Goal: Task Accomplishment & Management: Manage account settings

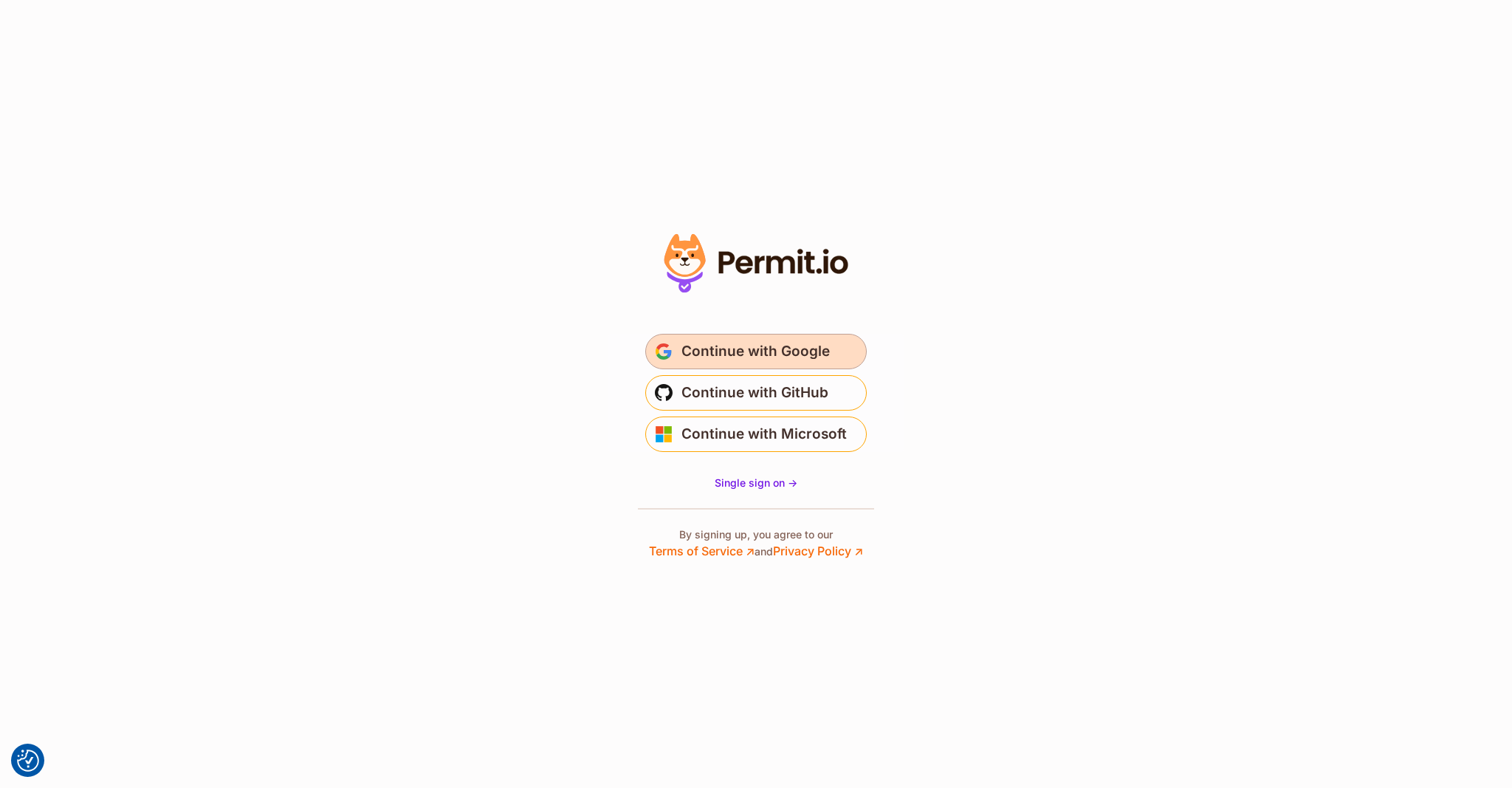
click at [758, 346] on span "Continue with Google" at bounding box center [756, 351] width 149 height 24
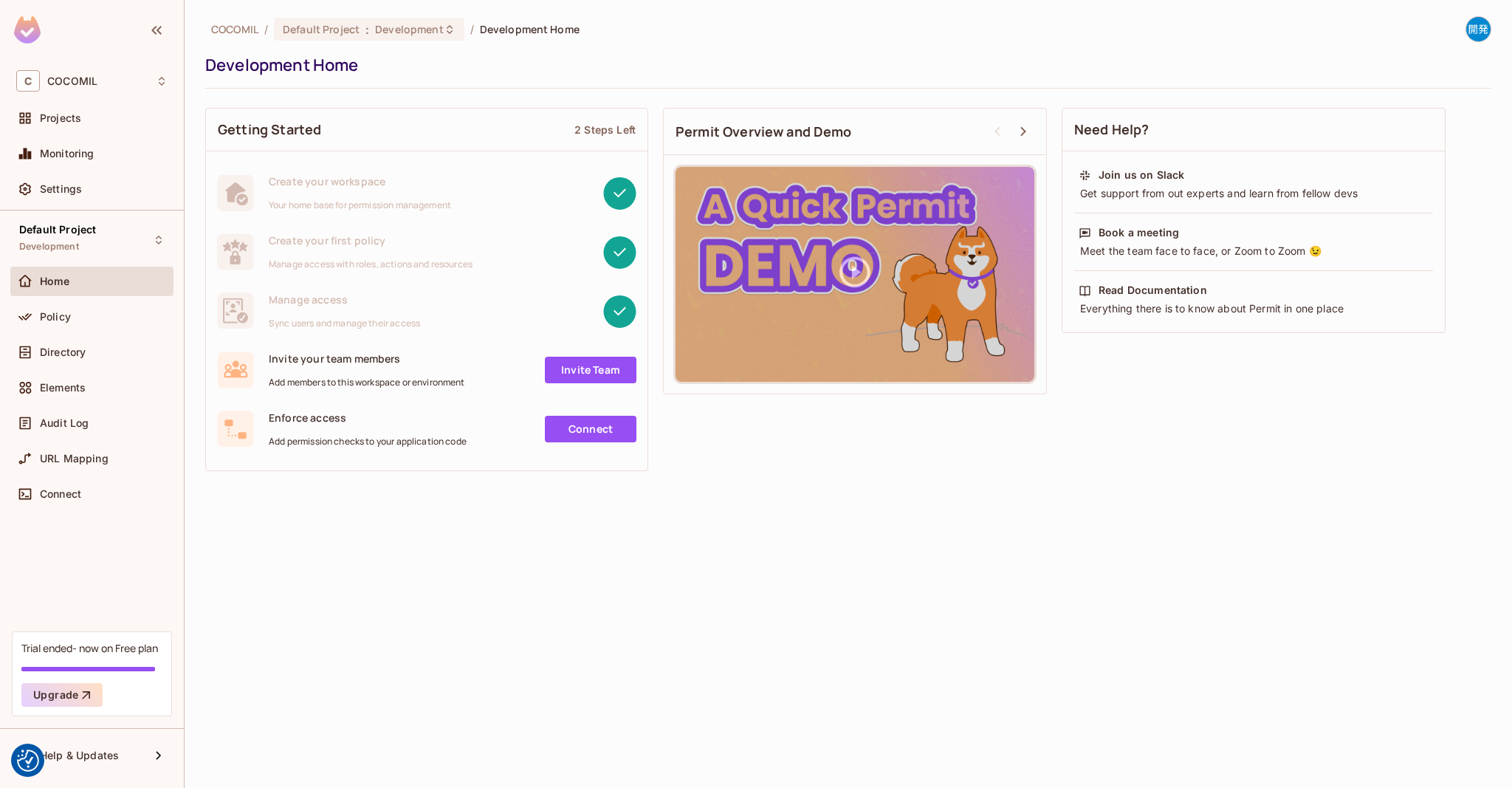
click at [682, 530] on div "COCOMIL / Default Project : Development / Development Home Development Home Get…" at bounding box center [848, 394] width 1328 height 788
click at [248, 430] on rect at bounding box center [235, 428] width 36 height 36
click at [109, 297] on div "Home" at bounding box center [91, 284] width 163 height 36
click at [113, 331] on div "Policy" at bounding box center [91, 320] width 163 height 36
click at [77, 268] on div "Home" at bounding box center [91, 281] width 163 height 29
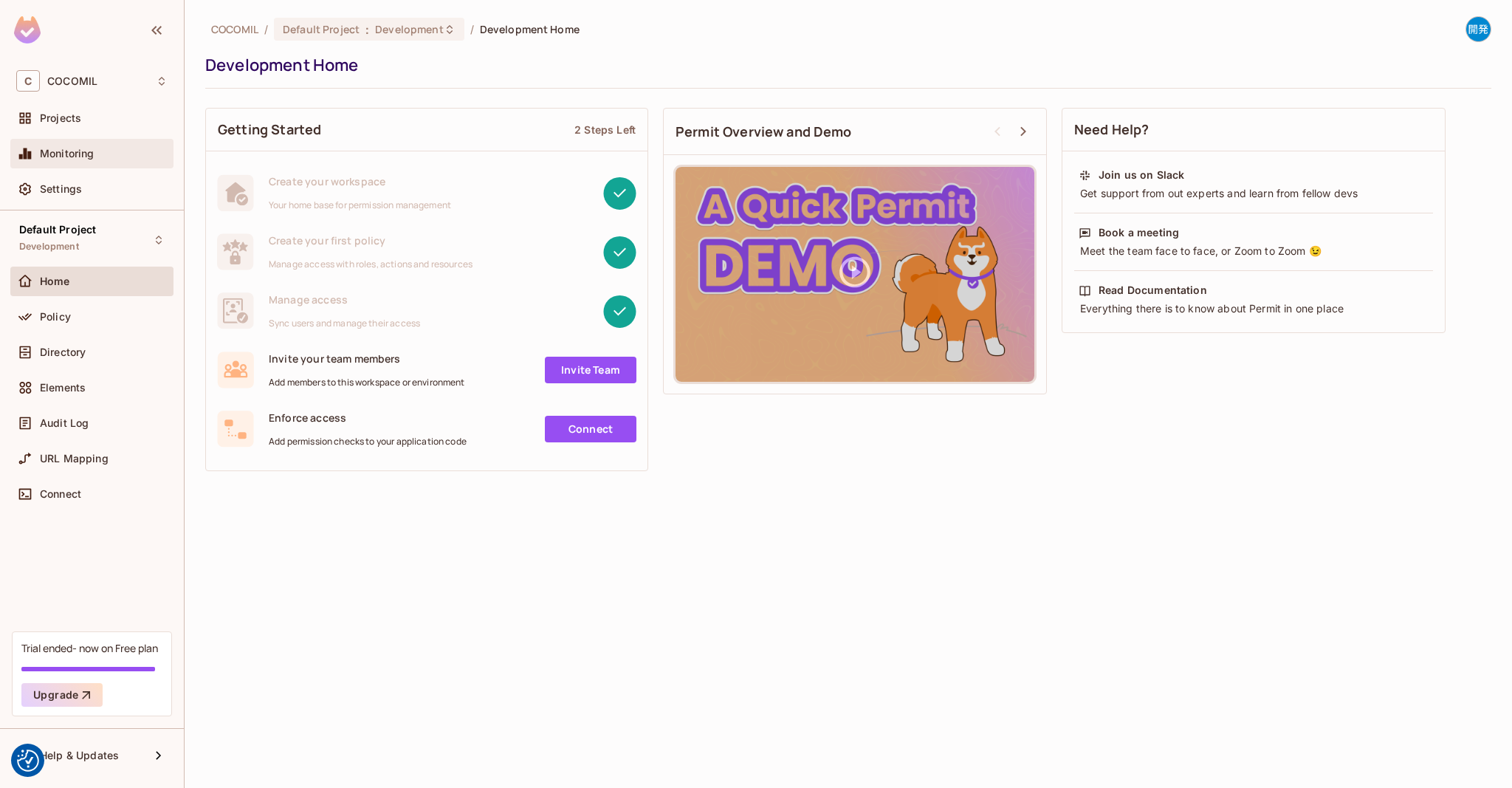
click at [63, 145] on div "Monitoring" at bounding box center [91, 153] width 151 height 18
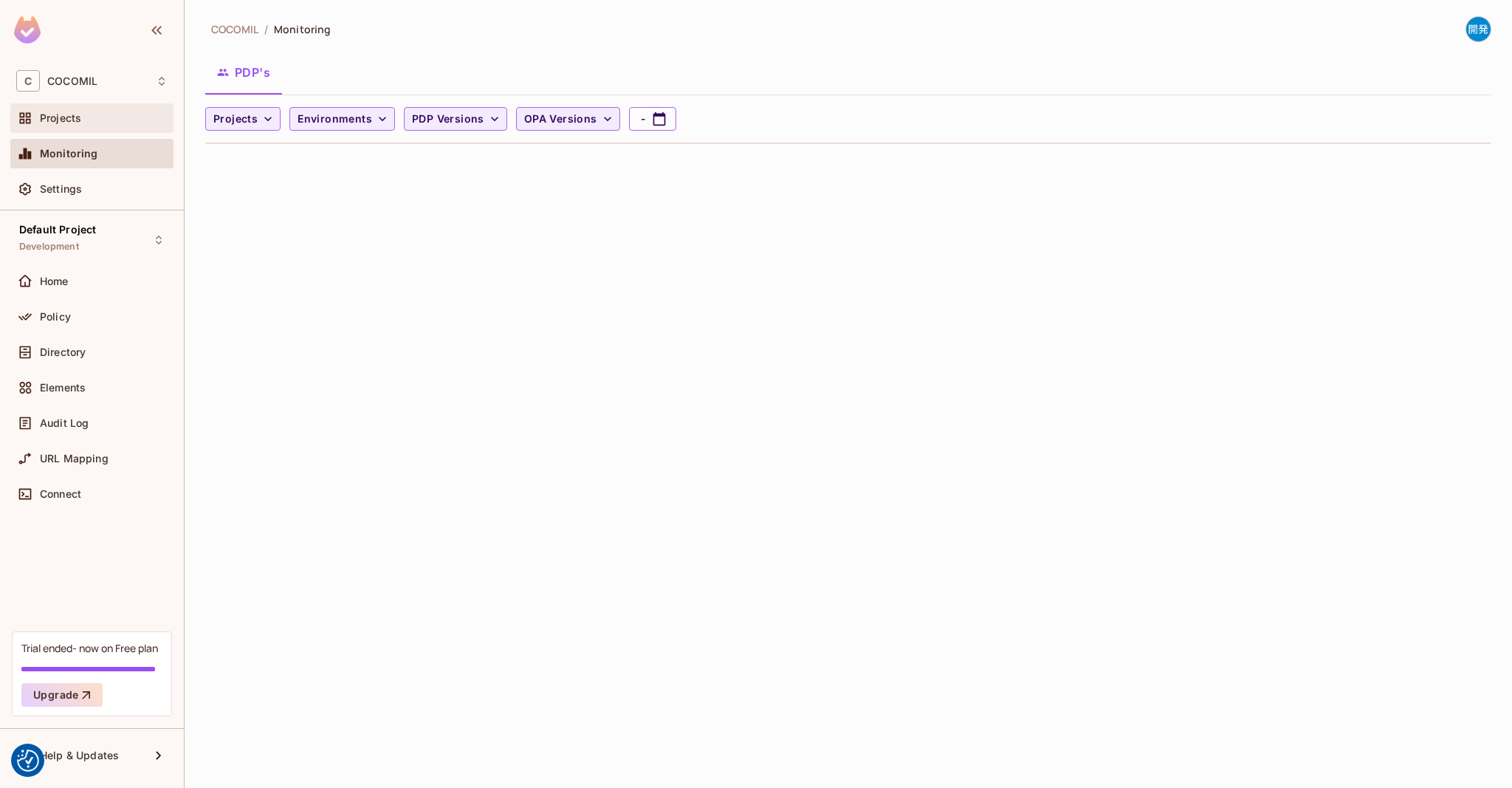
click at [70, 112] on span "Projects" at bounding box center [60, 118] width 41 height 12
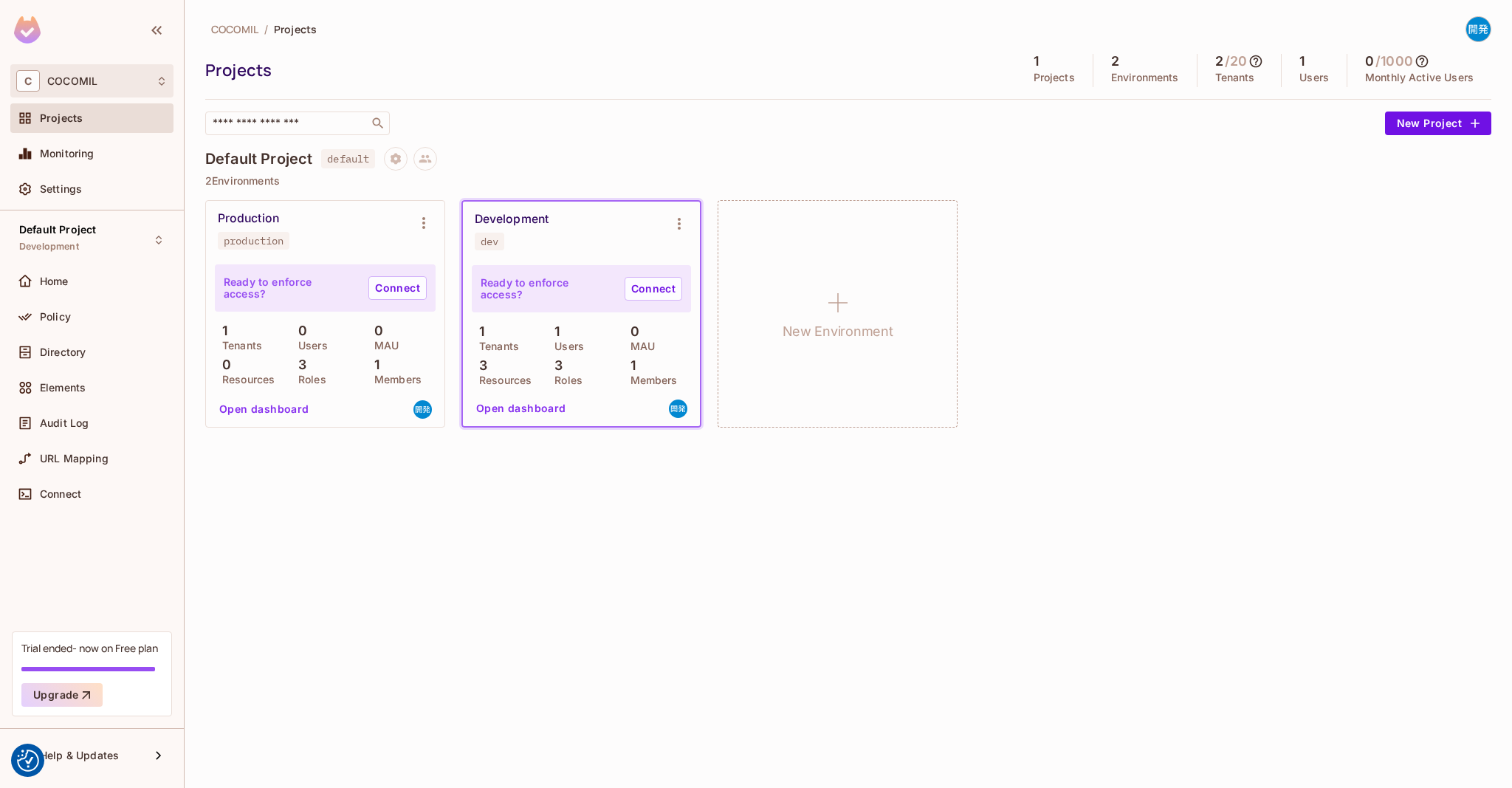
click at [112, 94] on div "C COCOMIL" at bounding box center [91, 80] width 163 height 33
click at [112, 105] on li "COCOMIL cocomil" at bounding box center [102, 124] width 182 height 40
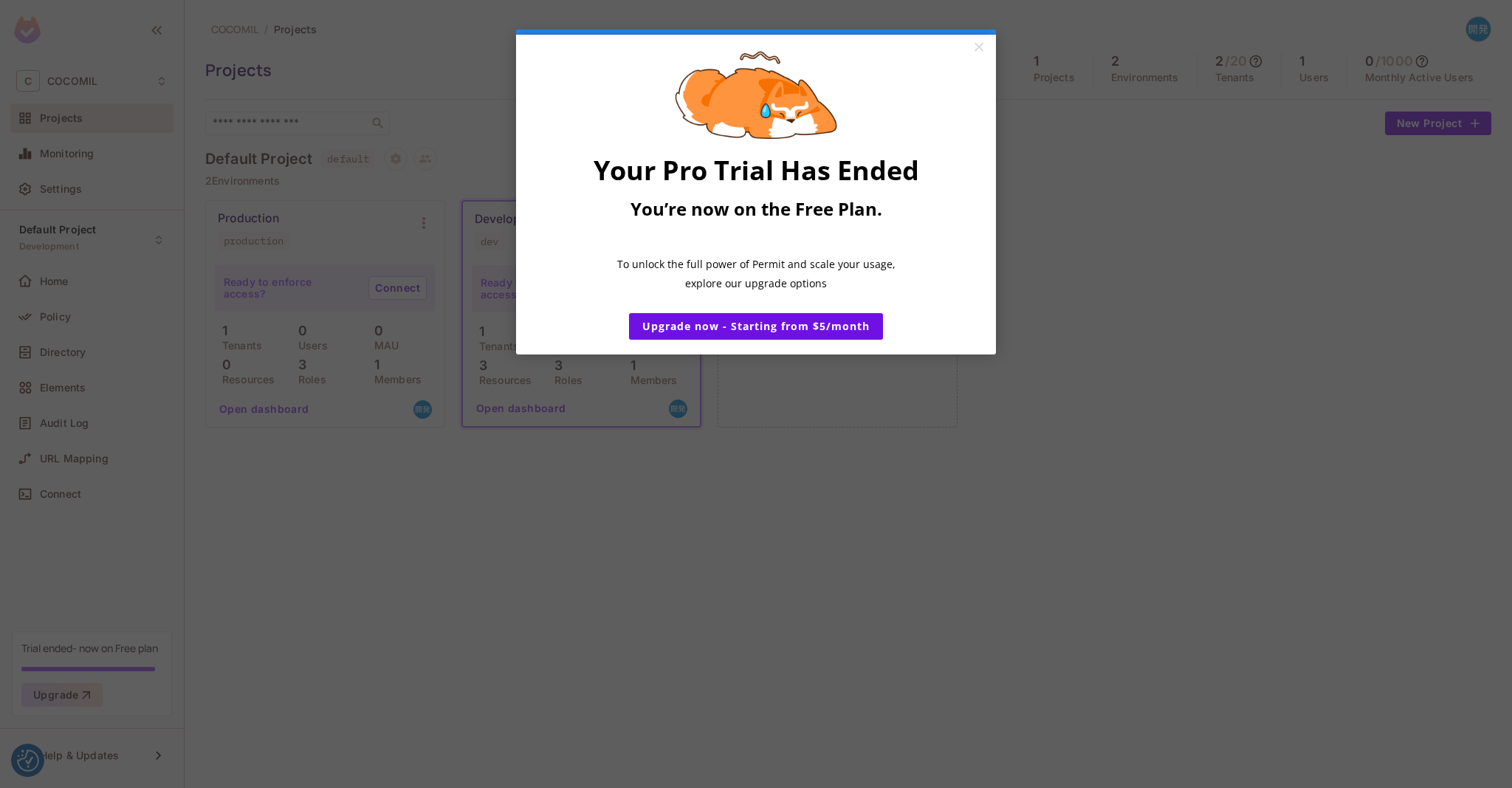
click at [1170, 213] on appcues "× Your Pro Trial Has Ended You’re now on the Free Plan. ​ To unlock the full po…" at bounding box center [756, 394] width 1512 height 788
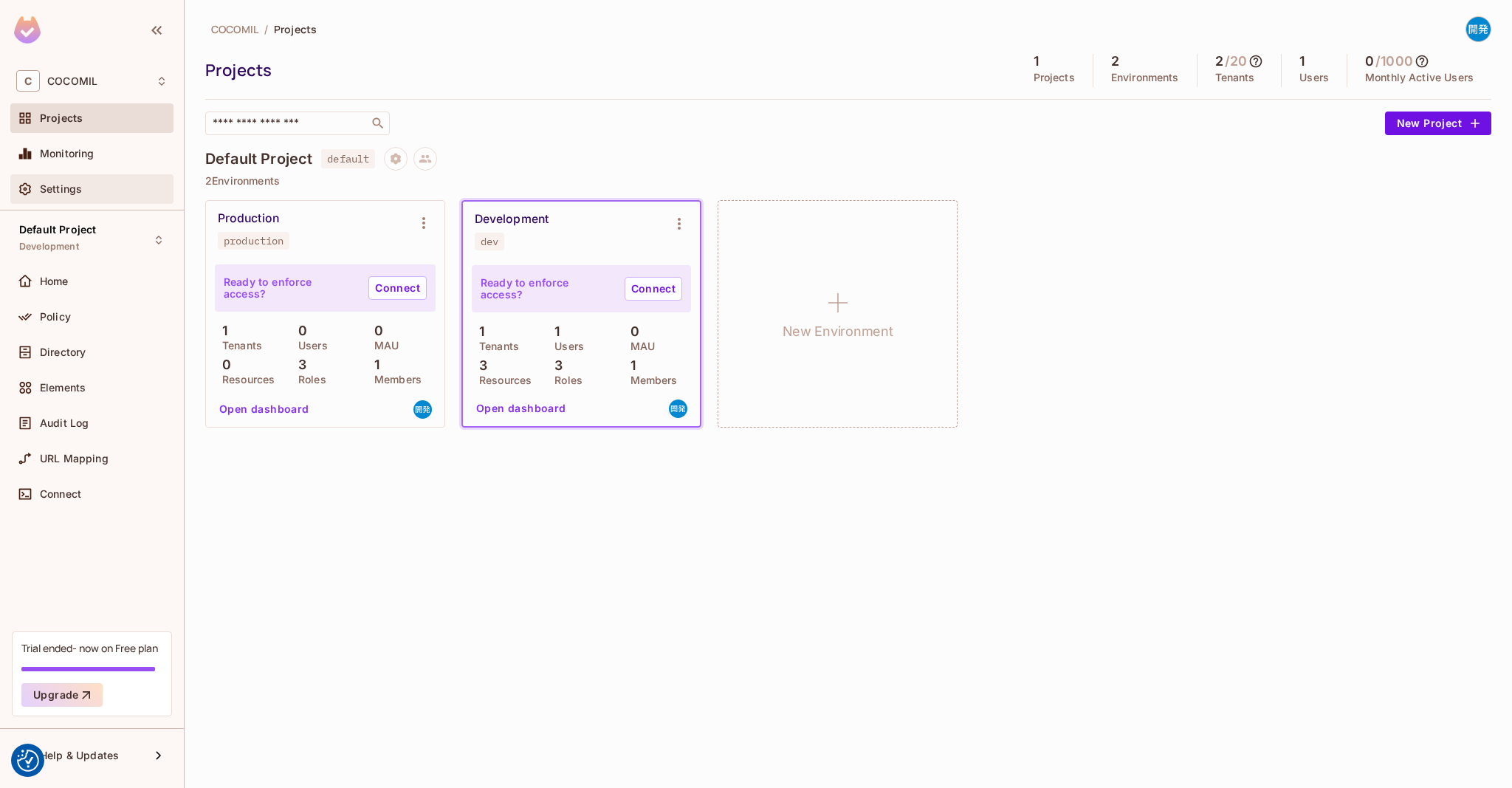
click at [90, 187] on div "Settings" at bounding box center [103, 189] width 128 height 12
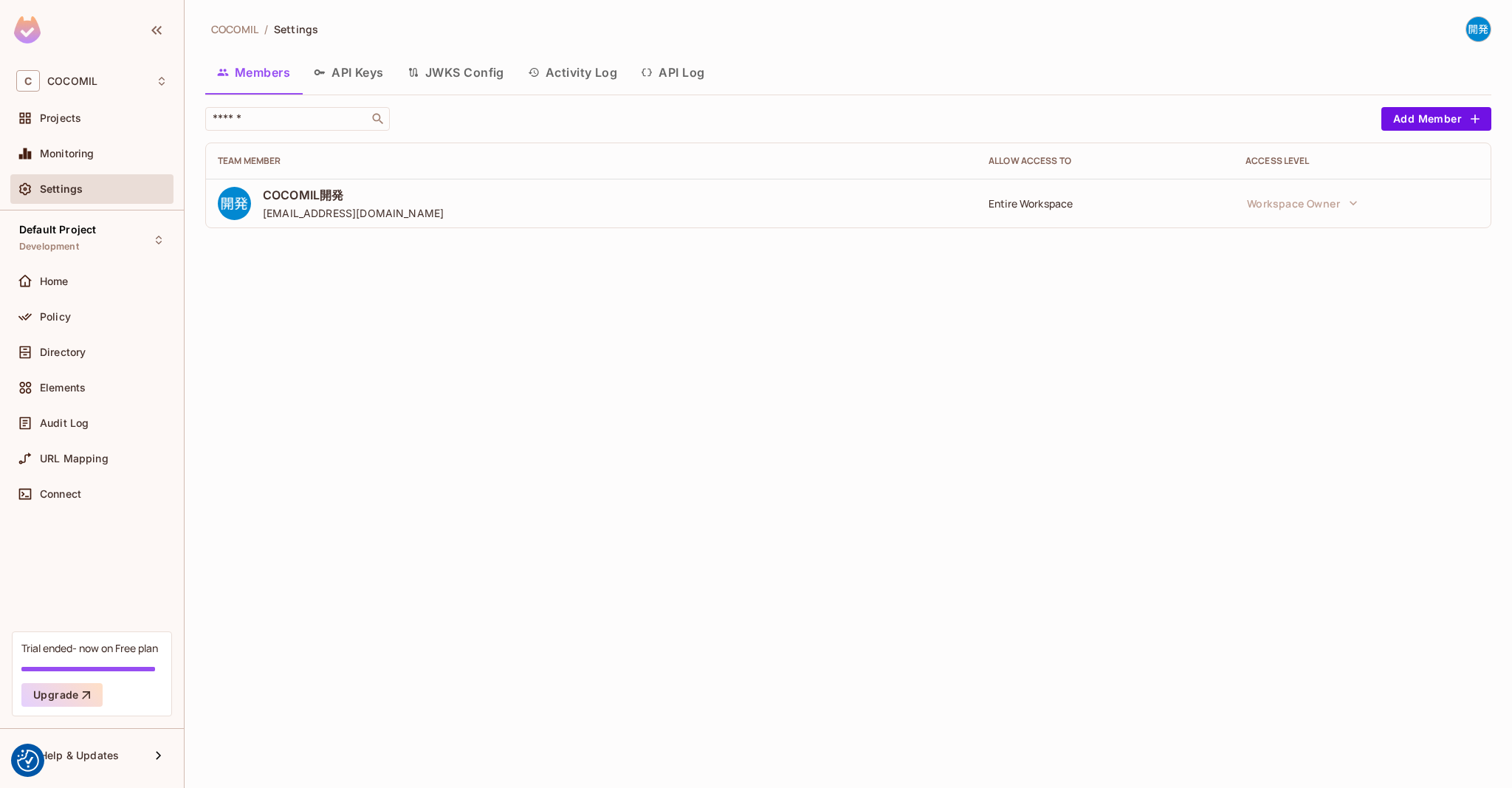
click at [348, 61] on button "API Keys" at bounding box center [349, 72] width 94 height 37
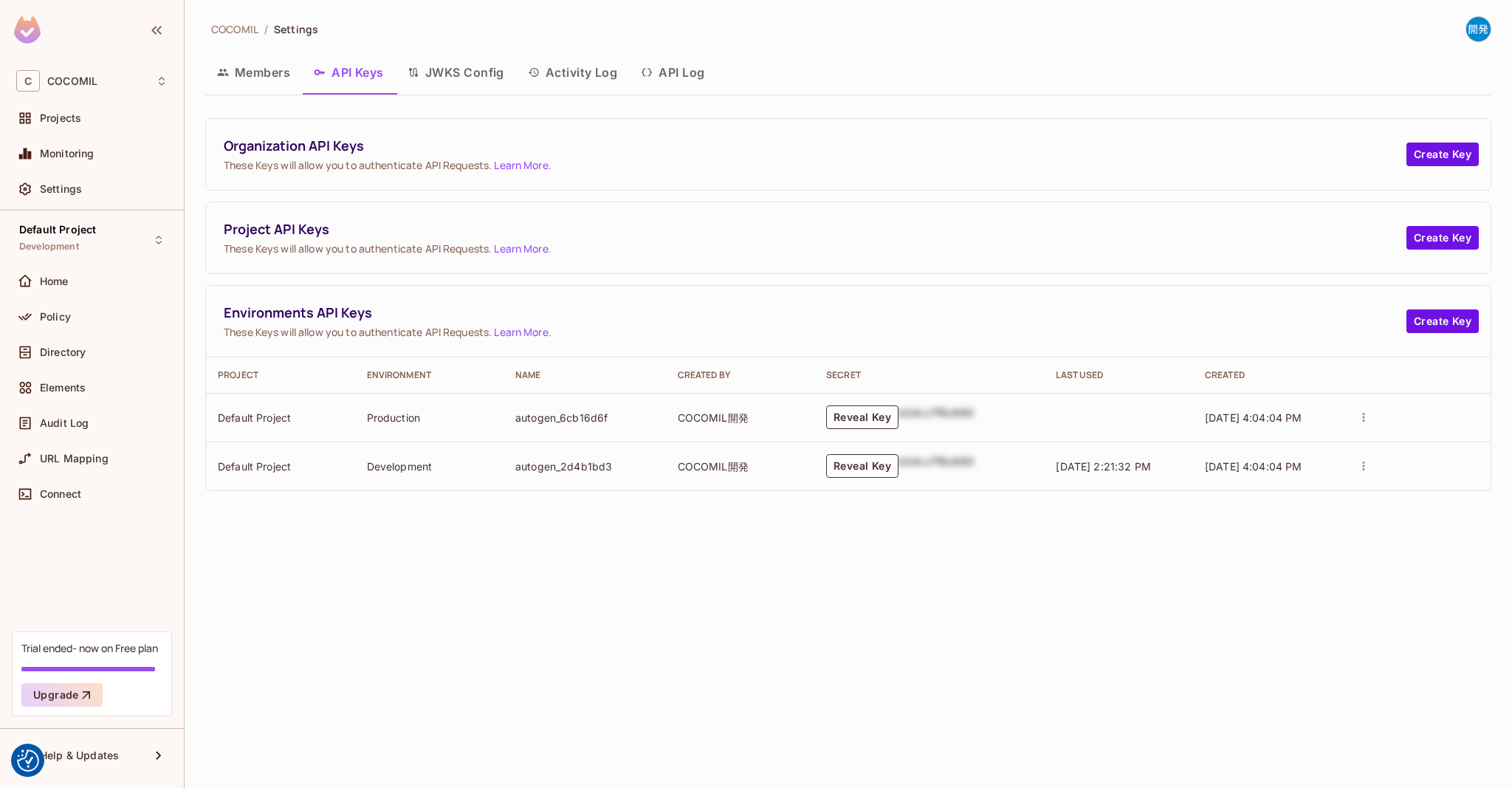
click at [409, 79] on button "JWKS Config" at bounding box center [456, 72] width 120 height 37
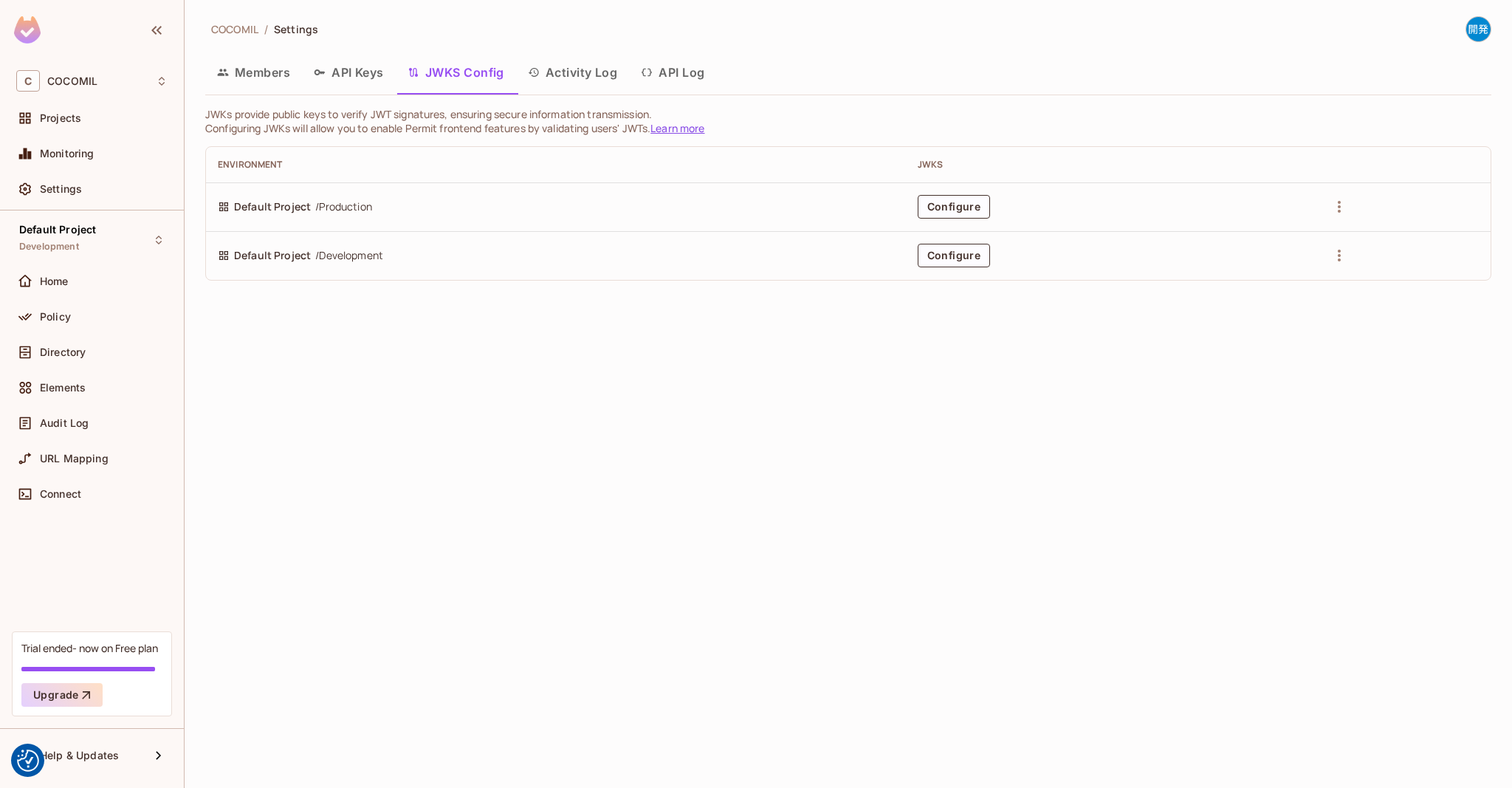
click at [582, 71] on button "Activity Log" at bounding box center [573, 72] width 114 height 37
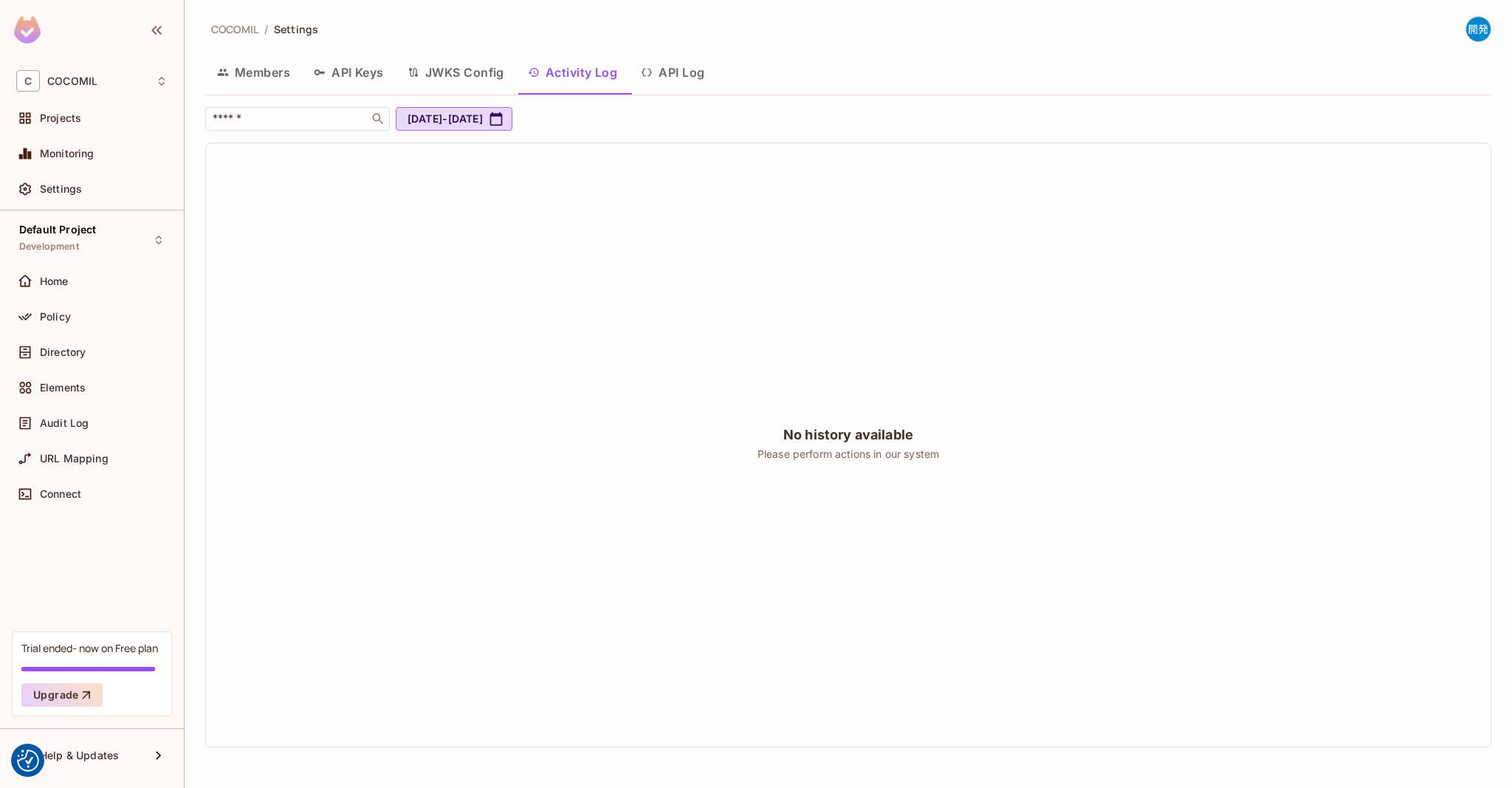
click at [677, 84] on button "API Log" at bounding box center [673, 72] width 88 height 37
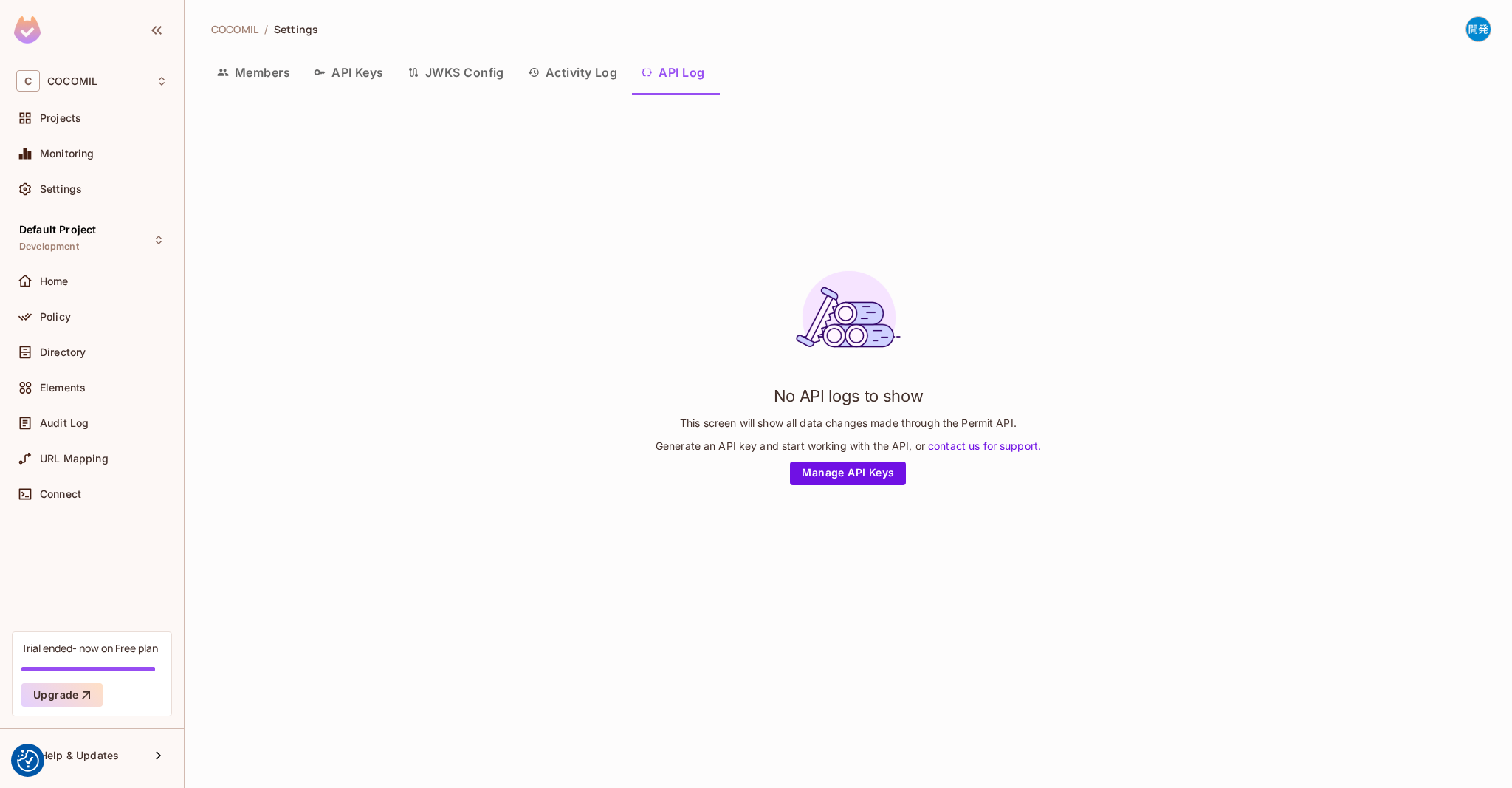
click at [475, 72] on button "JWKS Config" at bounding box center [456, 72] width 120 height 37
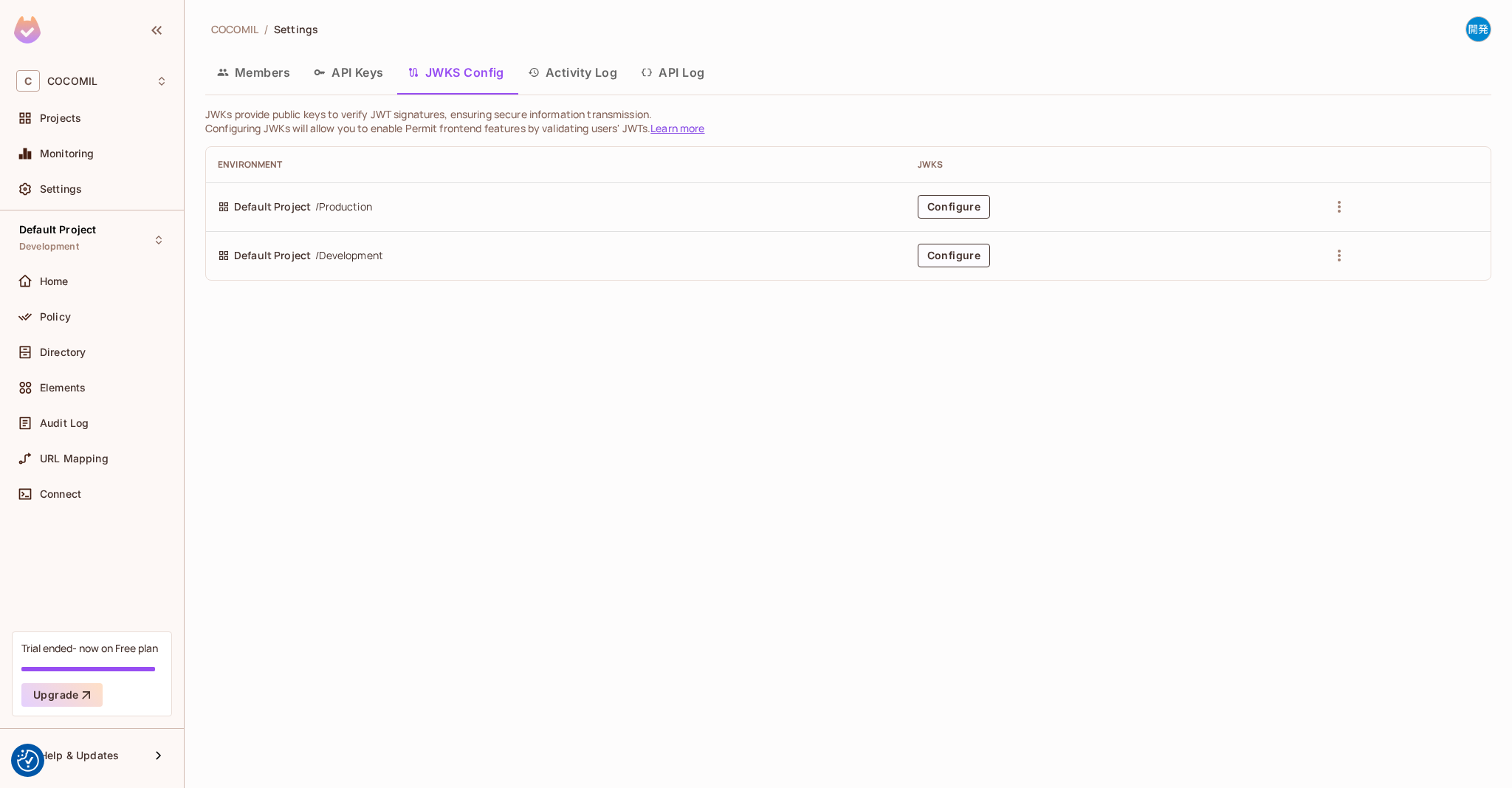
click at [235, 73] on button "Members" at bounding box center [253, 72] width 97 height 37
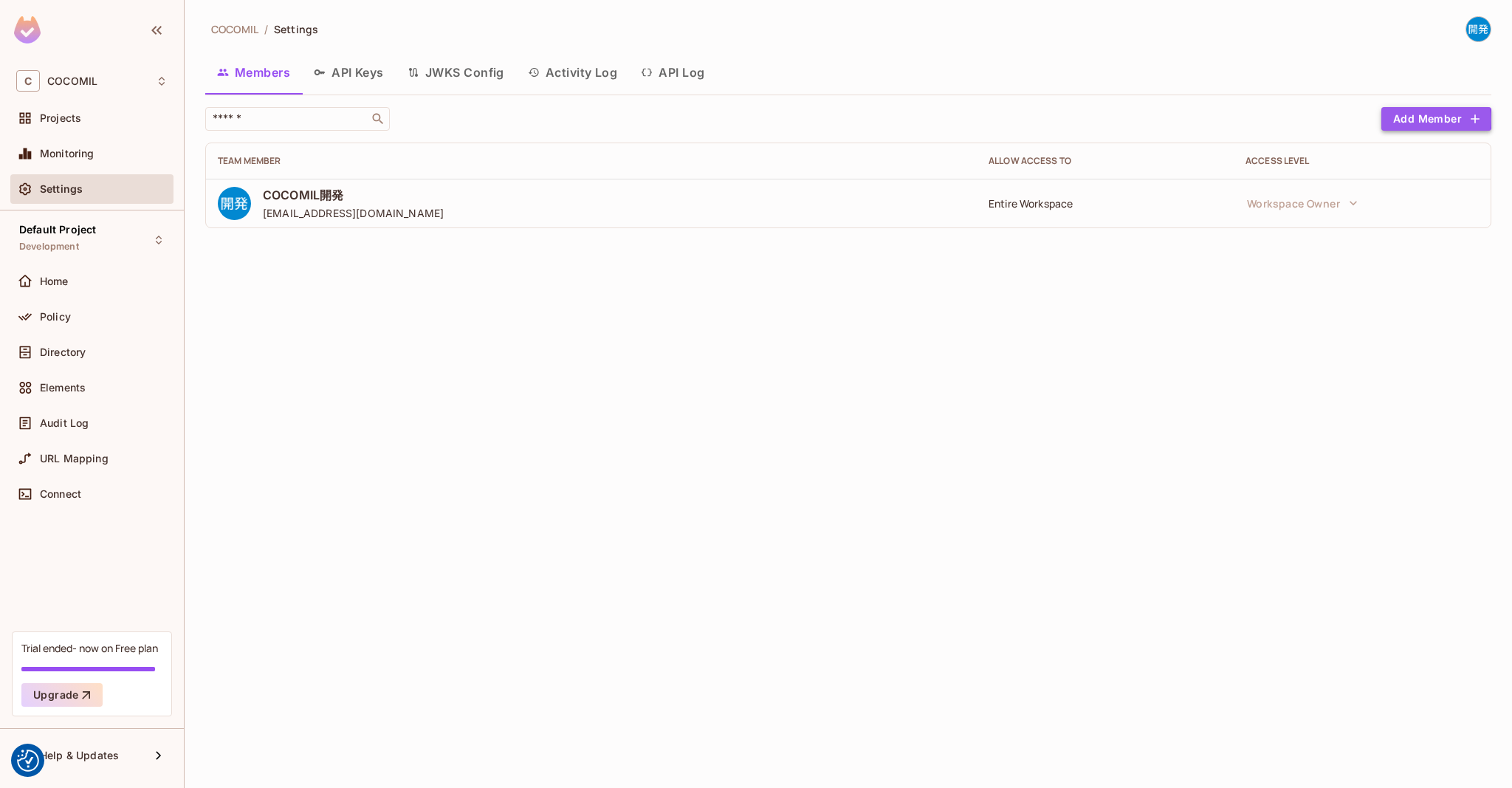
click at [1392, 120] on button "Add Member" at bounding box center [1436, 119] width 110 height 24
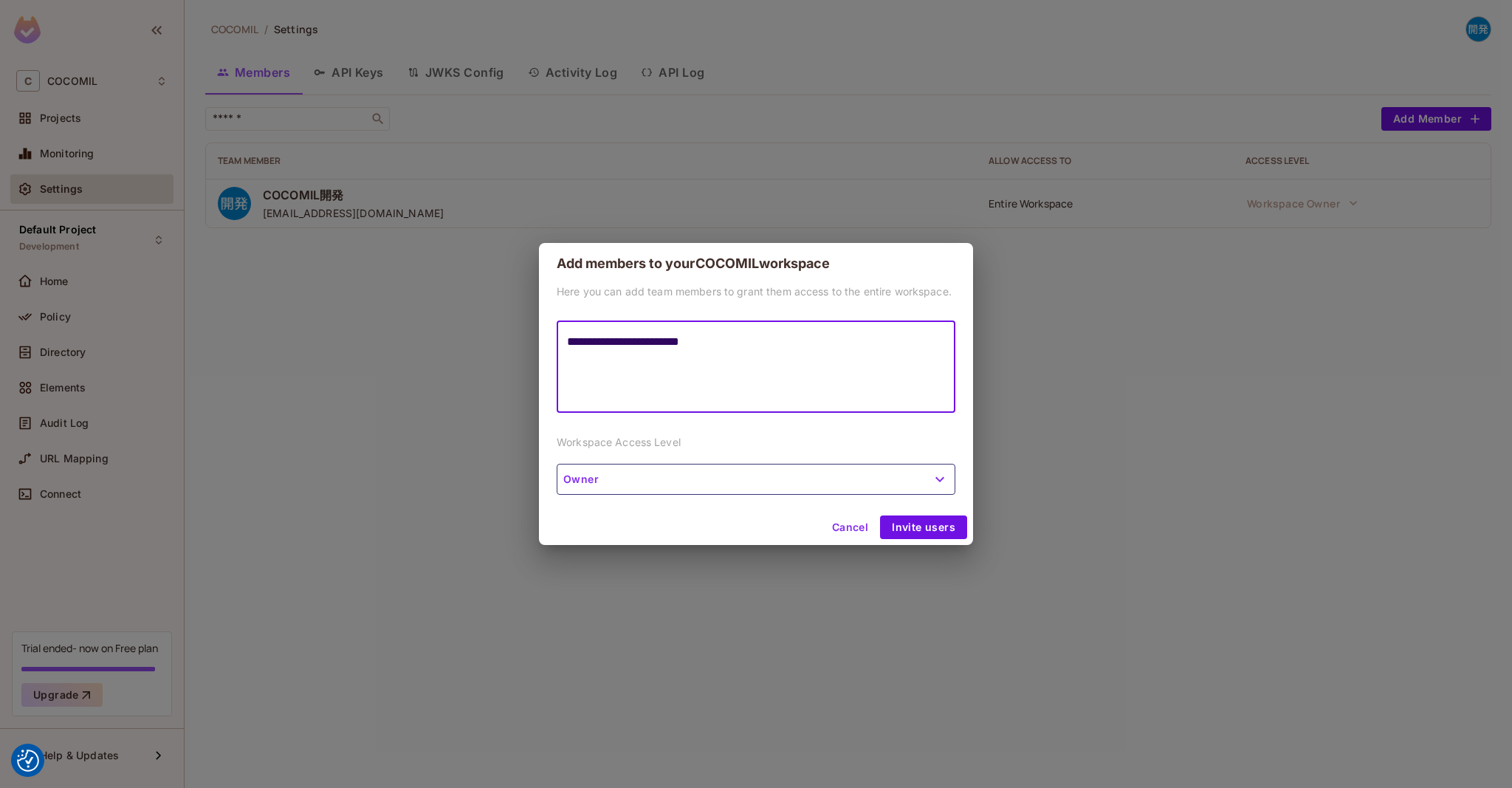
type textarea "**********"
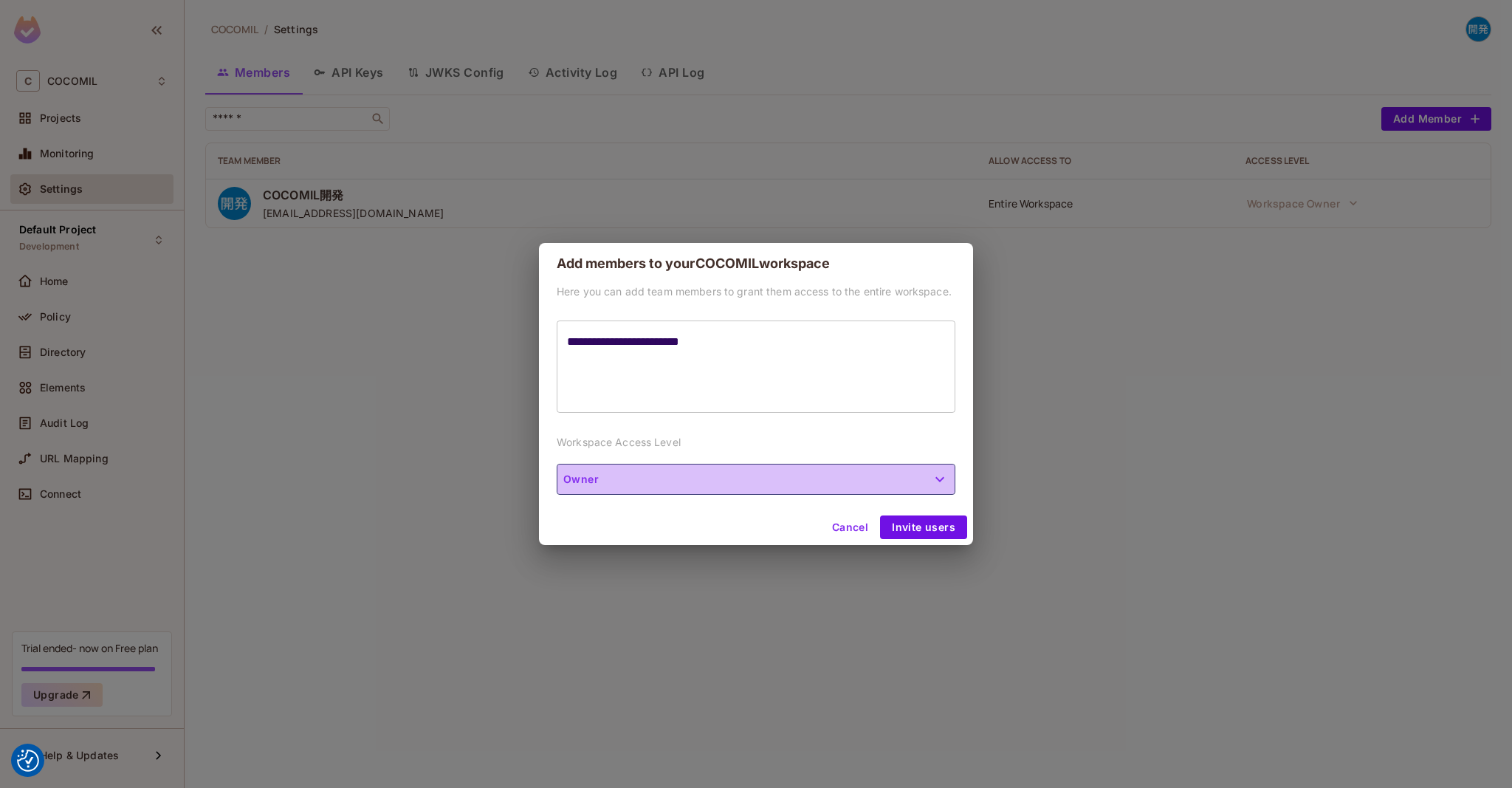
click at [925, 484] on button "Owner" at bounding box center [756, 479] width 399 height 31
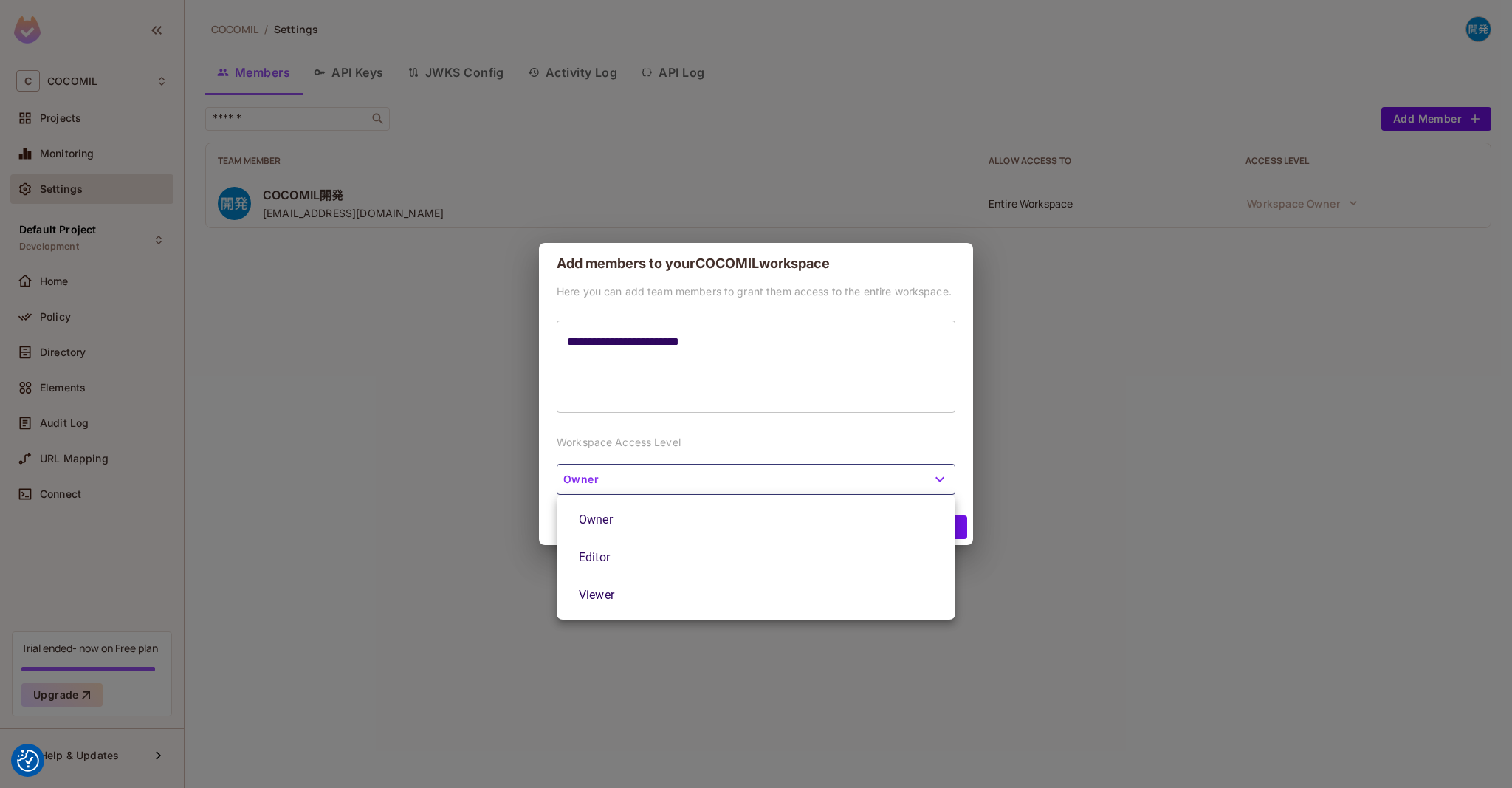
click at [925, 484] on div at bounding box center [756, 394] width 1512 height 788
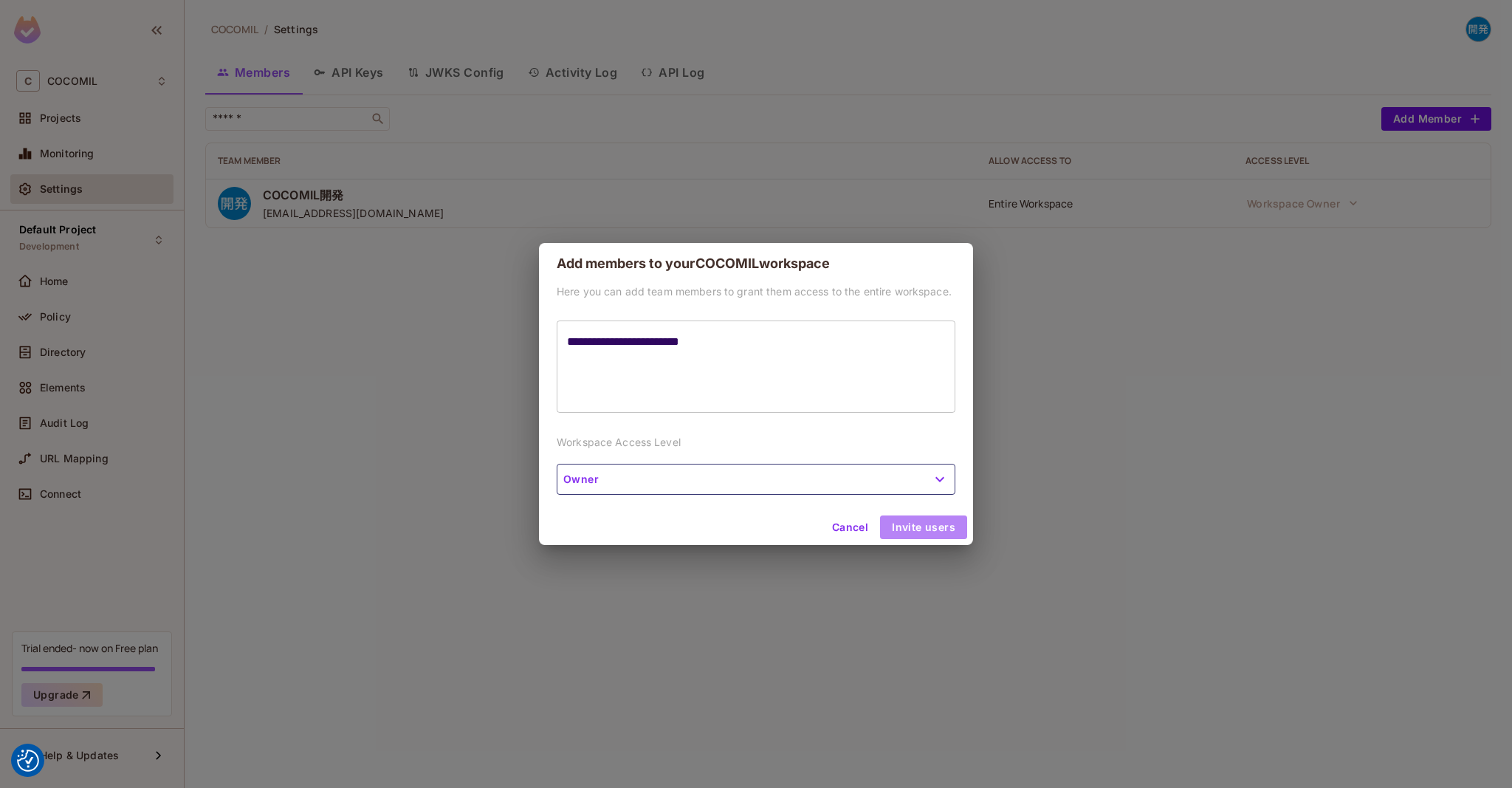
click at [928, 525] on button "Invite users" at bounding box center [923, 527] width 88 height 24
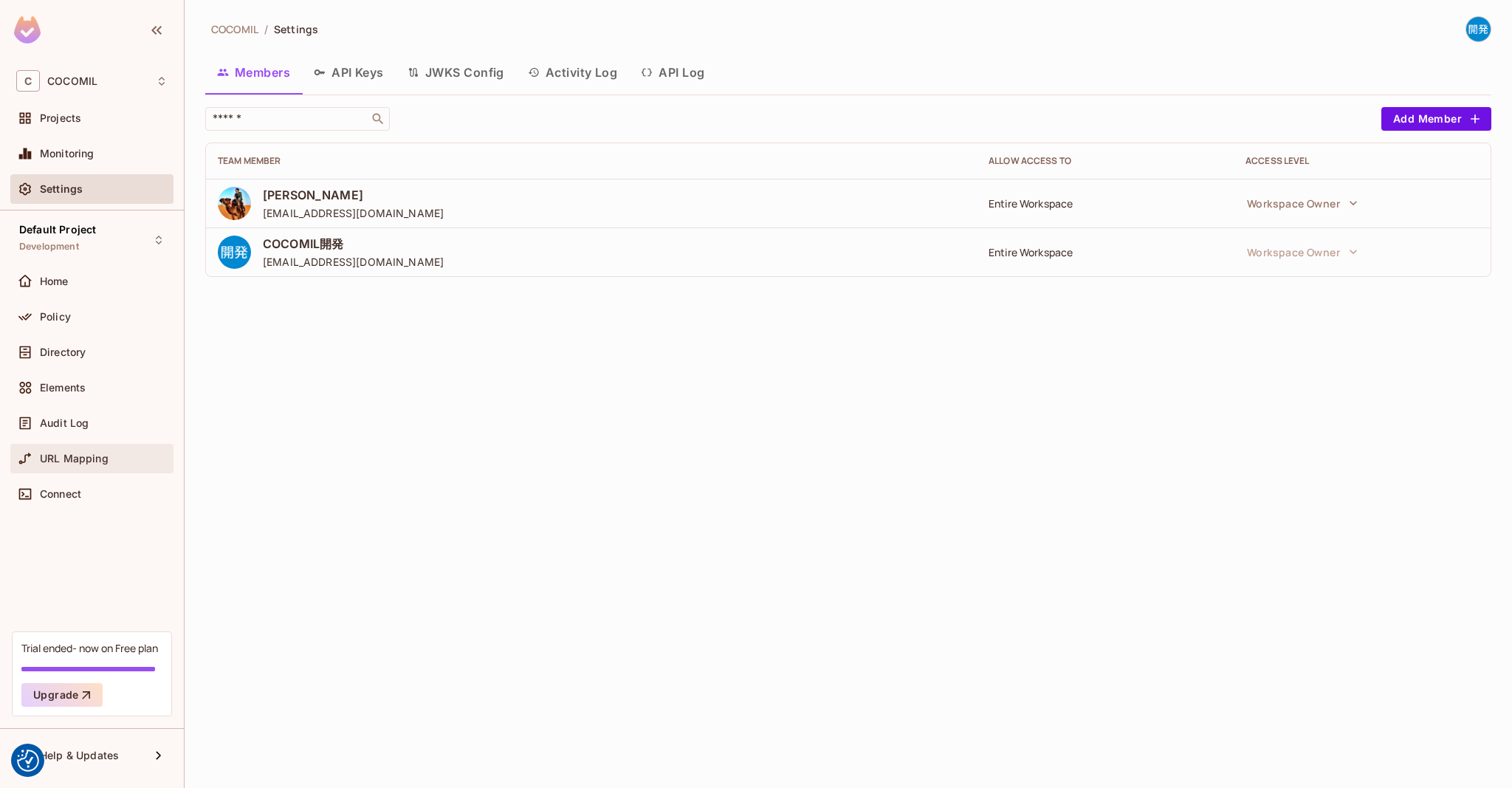
click at [163, 455] on div "URL Mapping" at bounding box center [103, 458] width 128 height 12
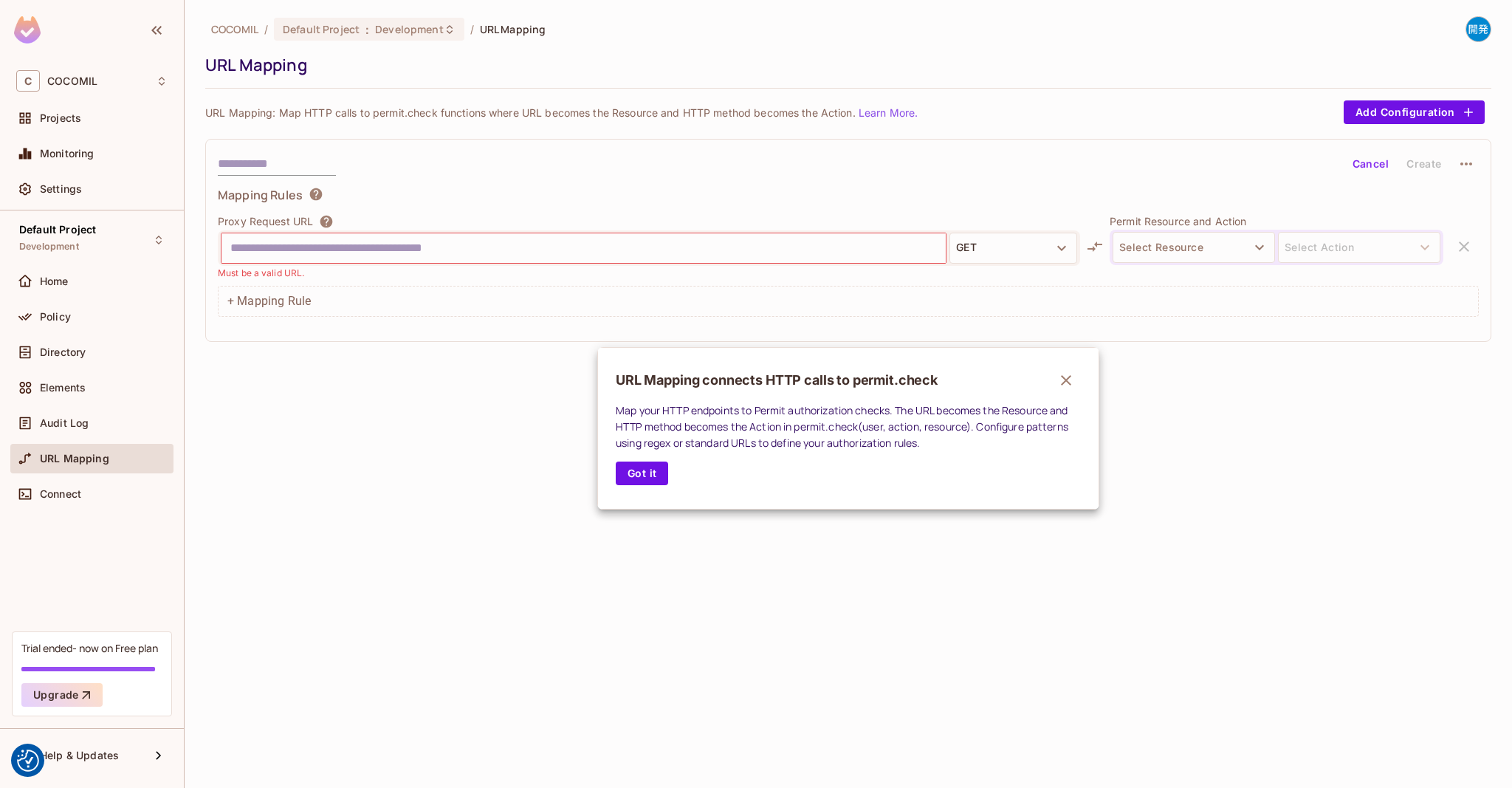
click at [119, 348] on div at bounding box center [756, 394] width 1512 height 788
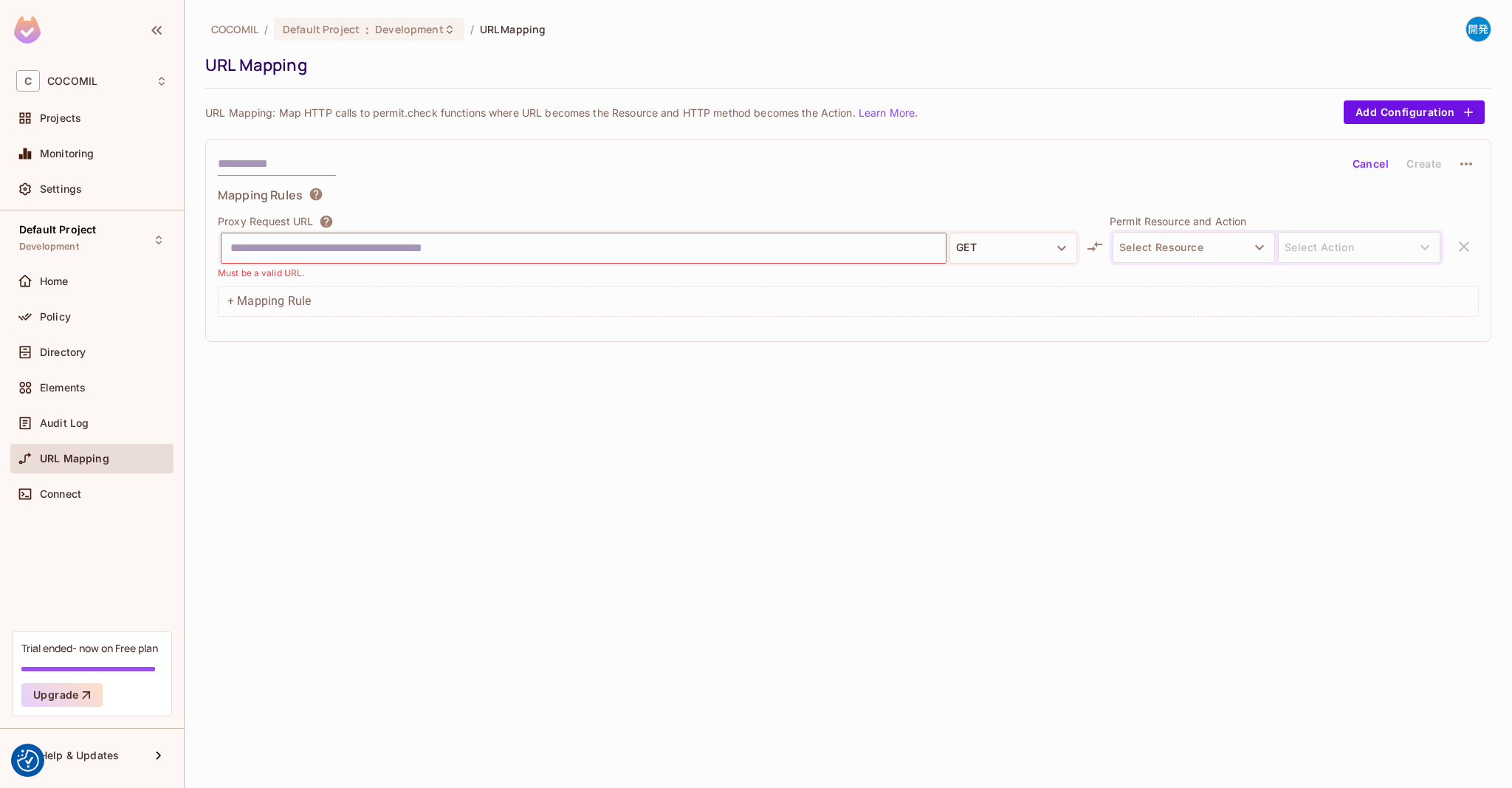
click at [119, 348] on div "Directory" at bounding box center [103, 352] width 128 height 12
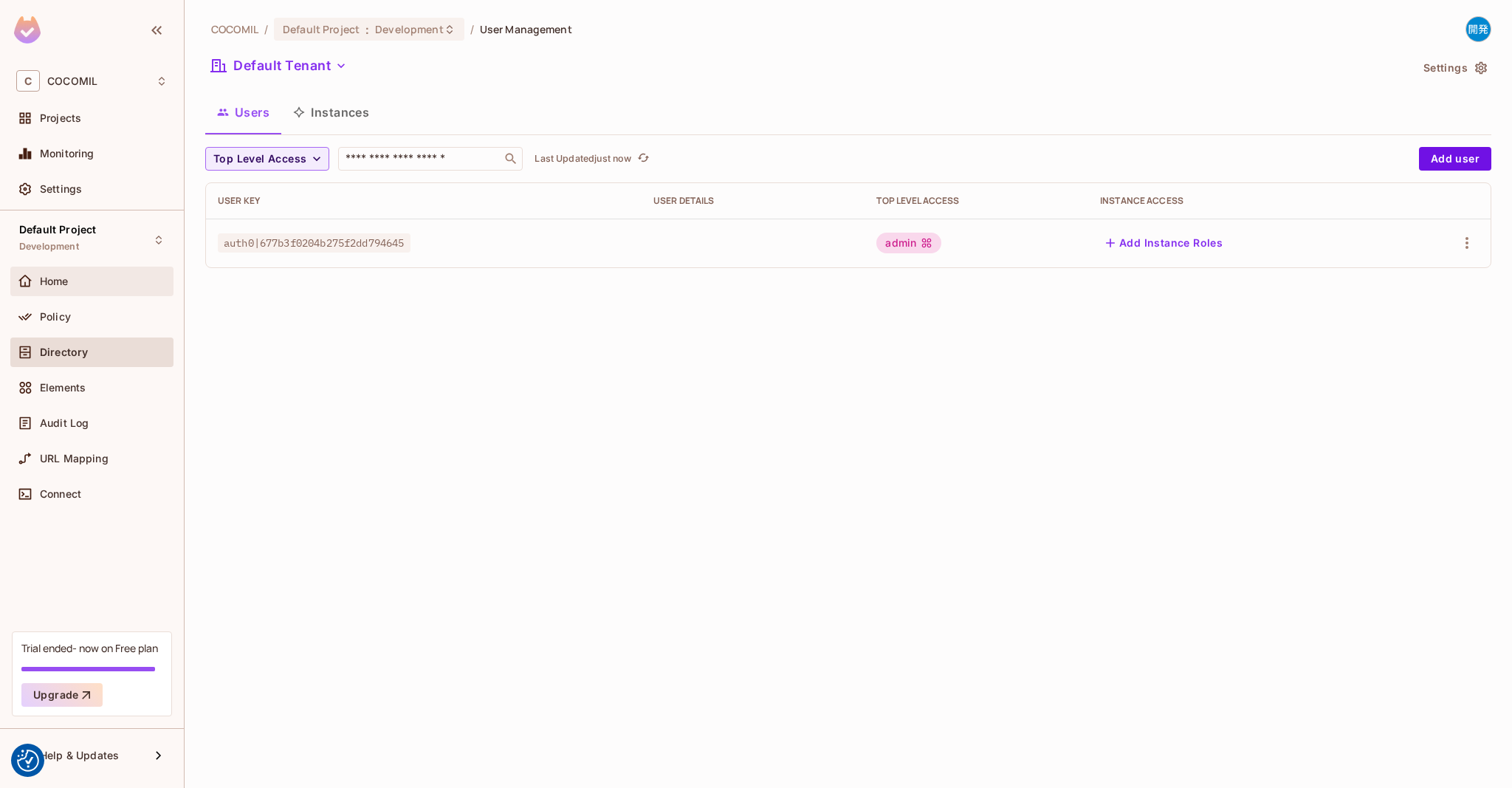
click at [103, 289] on div "Home" at bounding box center [91, 281] width 151 height 18
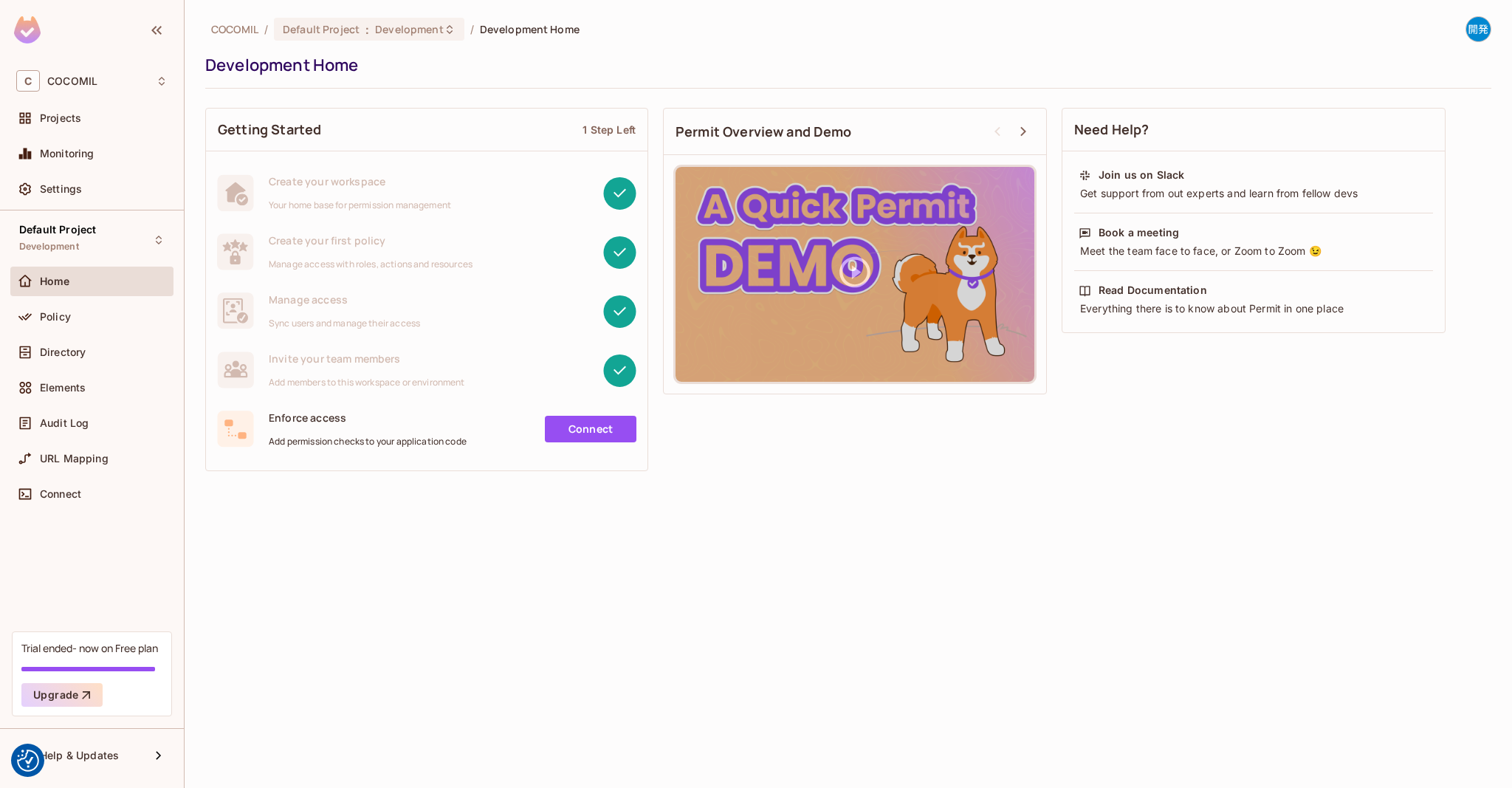
click at [99, 367] on div "Directory" at bounding box center [91, 356] width 163 height 36
click at [73, 255] on div "Default Project Development" at bounding box center [57, 240] width 77 height 32
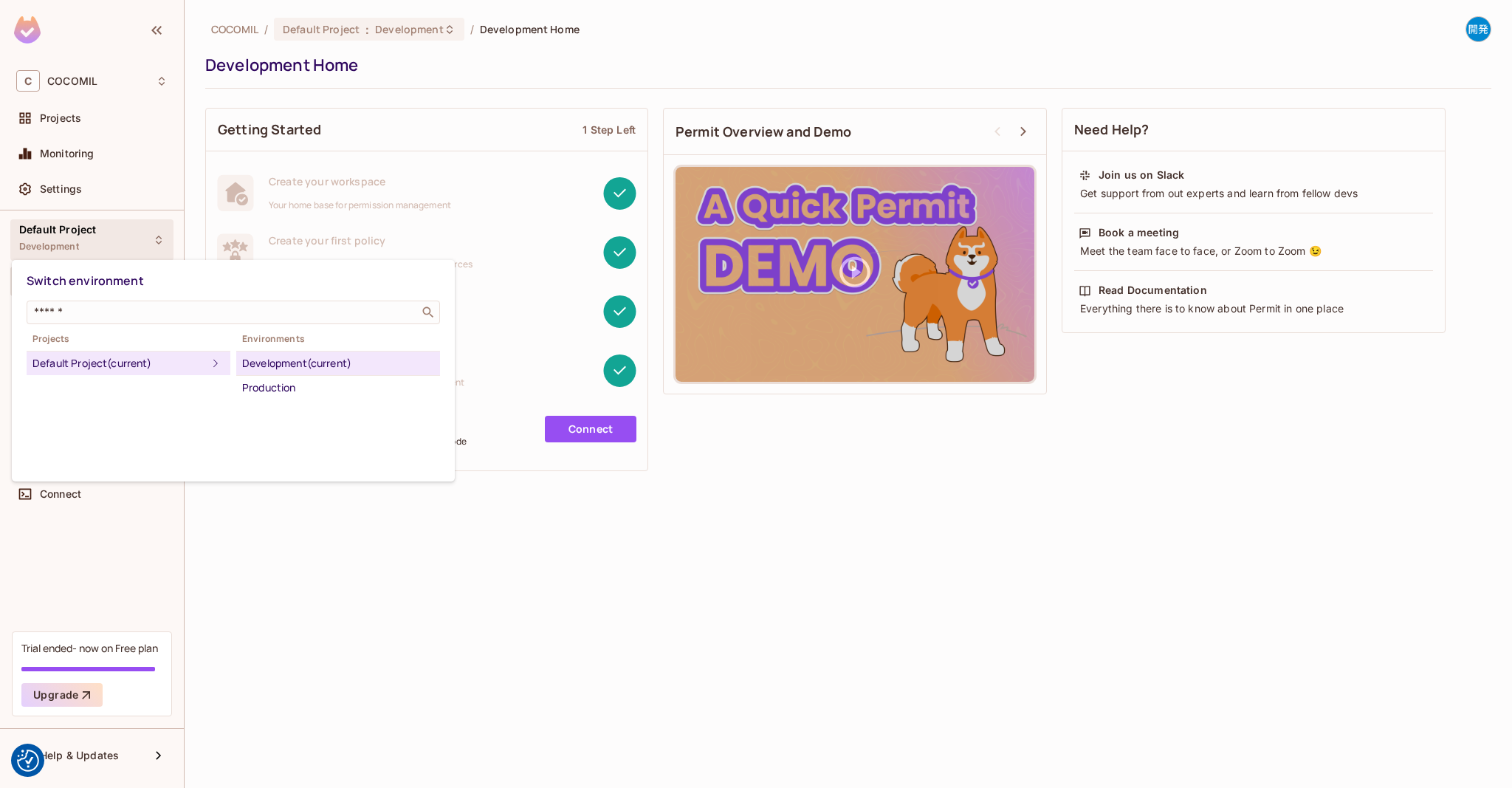
click at [91, 115] on div at bounding box center [756, 394] width 1512 height 788
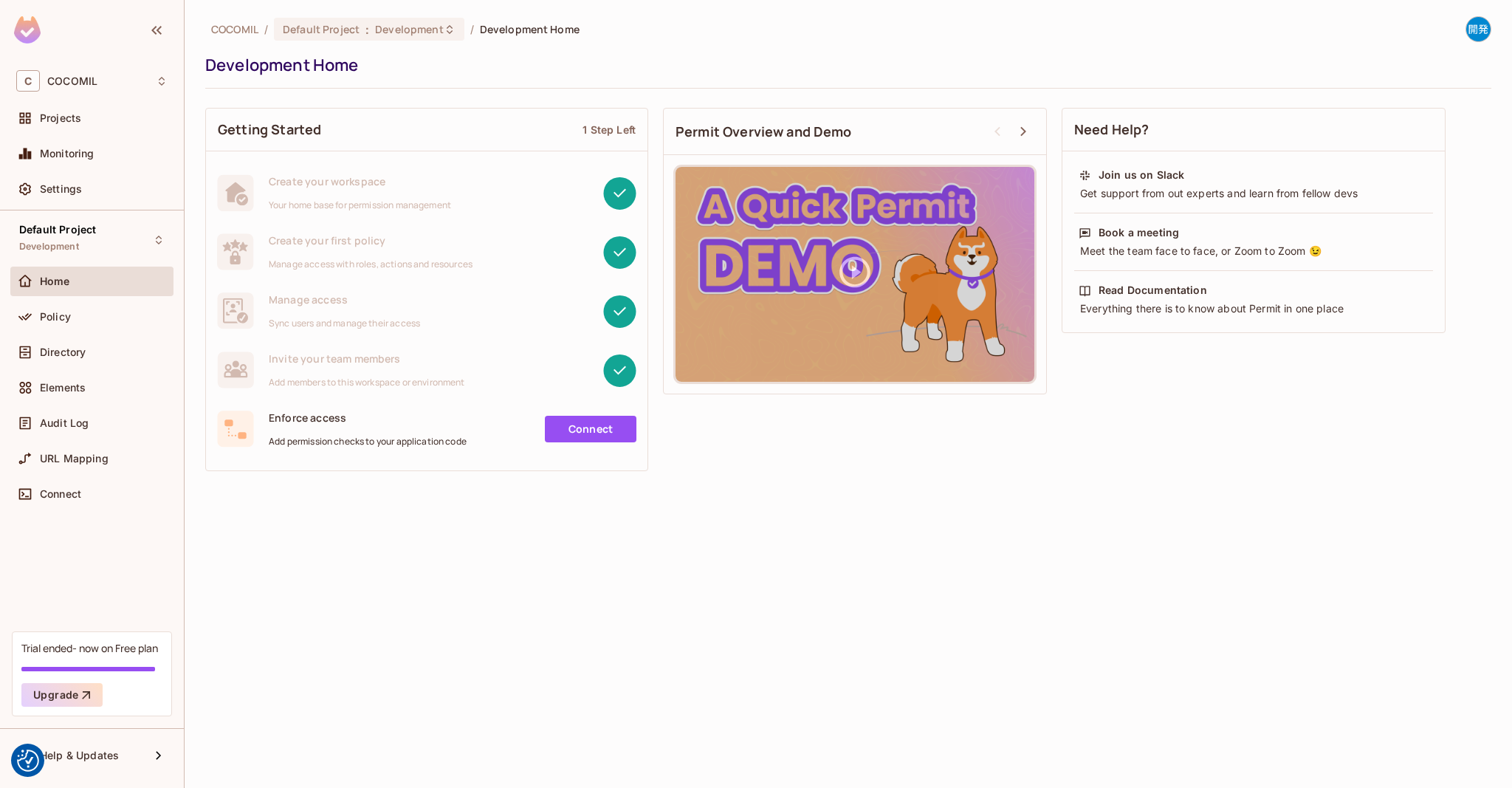
click at [91, 115] on div "Switch environment ​ Projects Default Project (current) Environments Developmen…" at bounding box center [756, 394] width 1512 height 788
click at [87, 115] on div "Projects" at bounding box center [103, 118] width 128 height 12
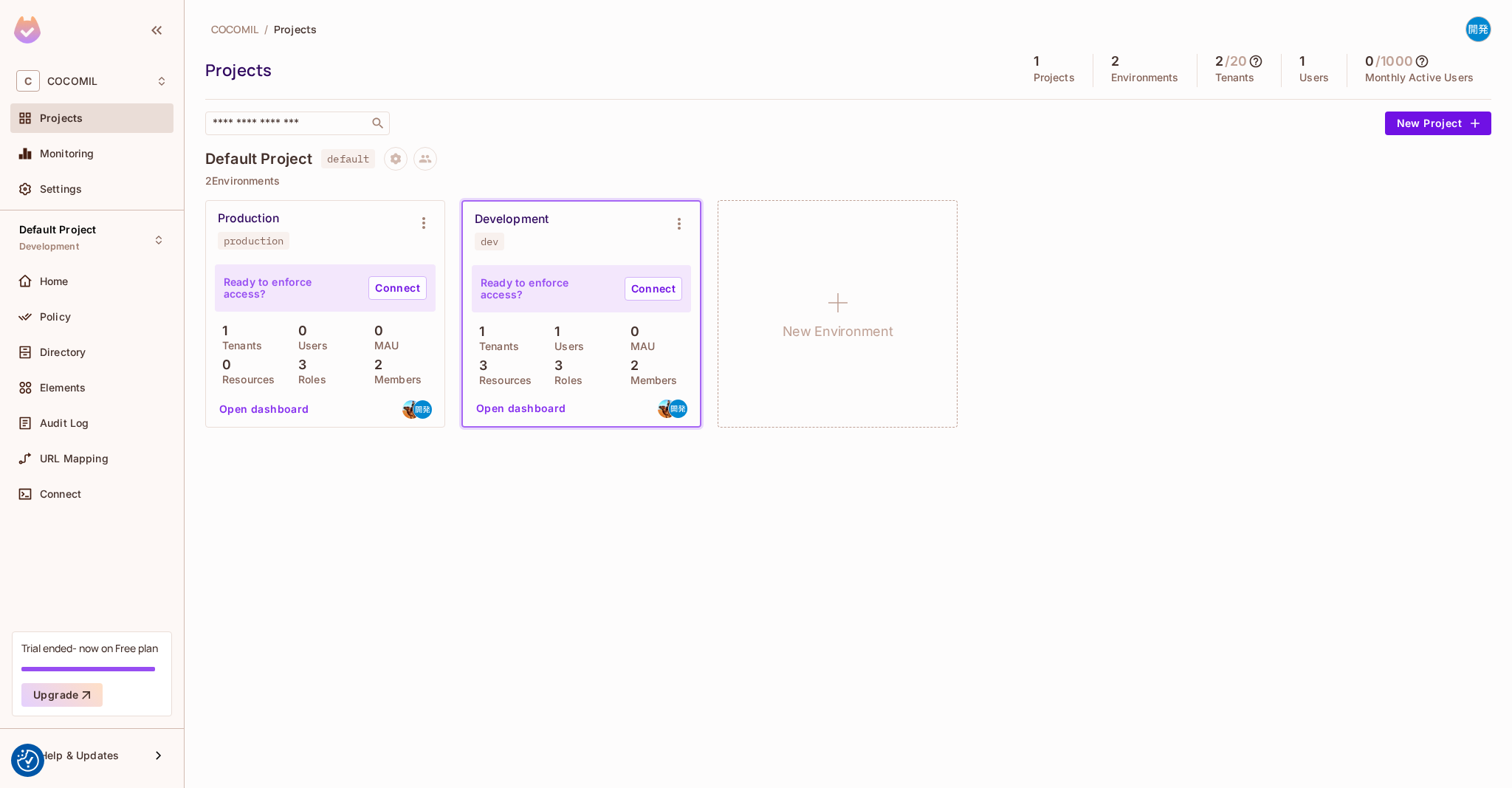
click at [532, 268] on div "Ready to enforce access? Connect" at bounding box center [581, 289] width 219 height 47
click at [423, 161] on icon at bounding box center [425, 159] width 12 height 8
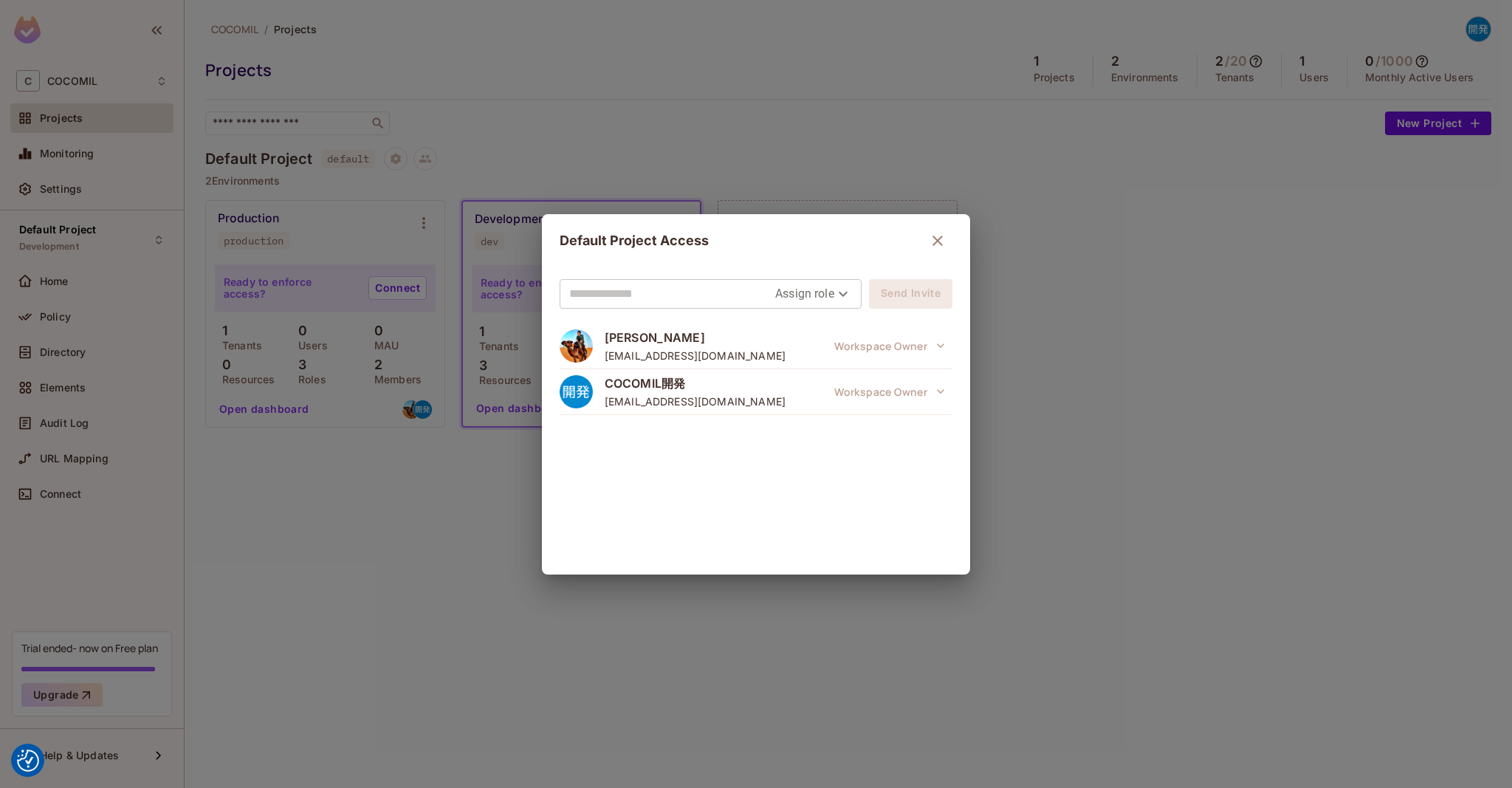
click at [479, 538] on div "Default Project Access Assign role Send Invite Seiichi Arai seiichi19881101@gma…" at bounding box center [756, 394] width 1512 height 788
